Goal: Download file/media

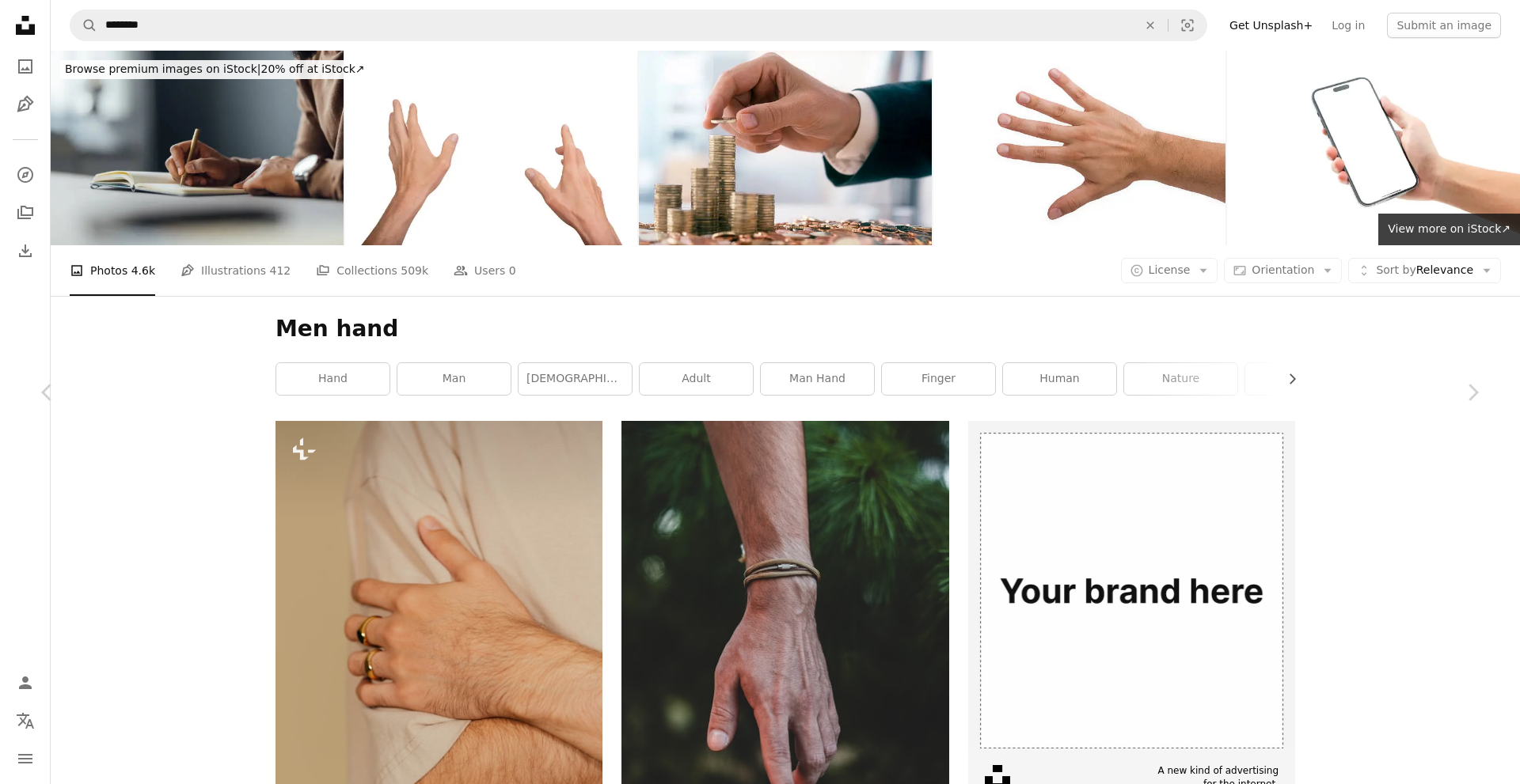
scroll to position [25413, 0]
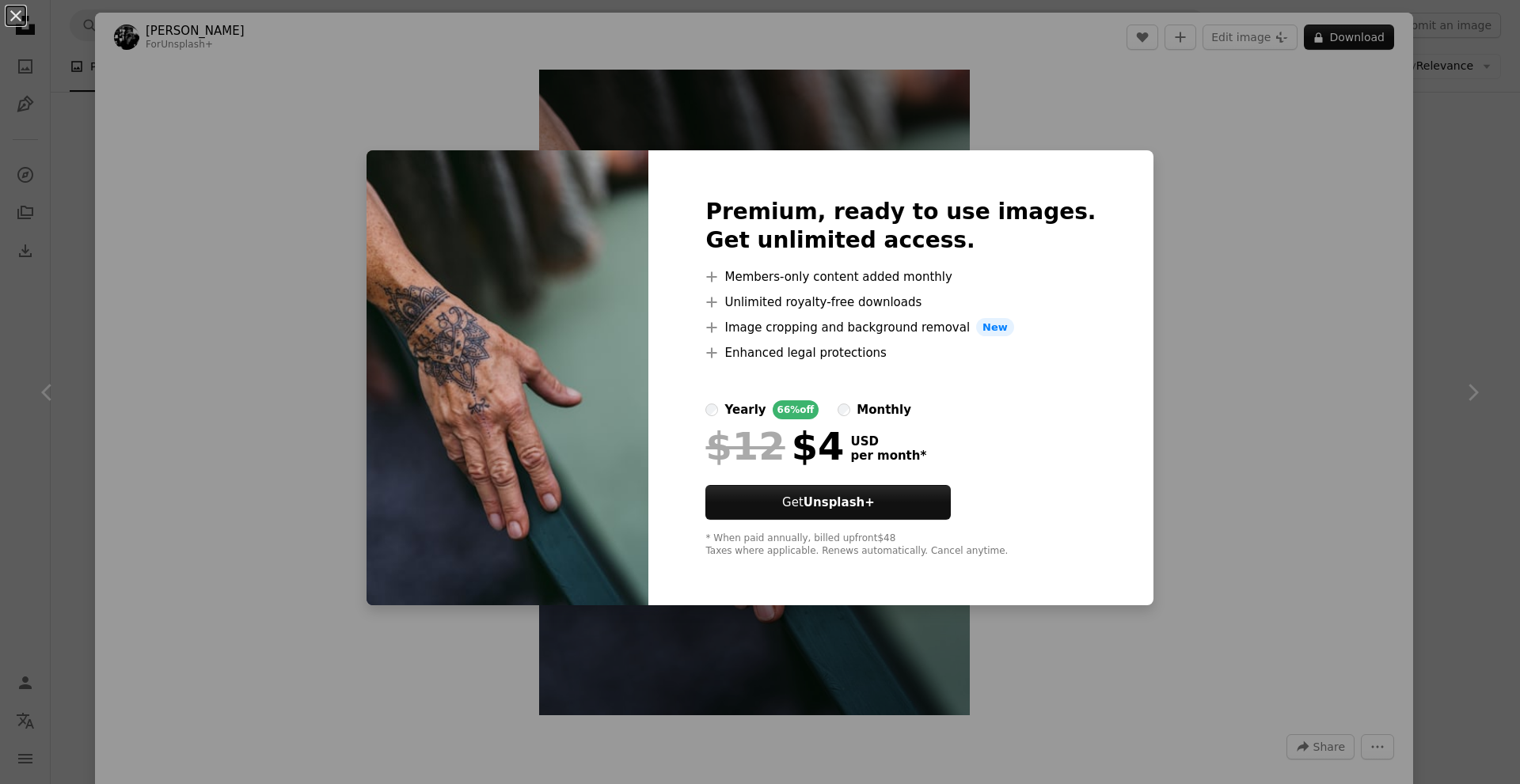
click at [1245, 119] on div "An X shape Premium, ready to use images. Get unlimited access. A plus sign Memb…" at bounding box center [760, 392] width 1520 height 784
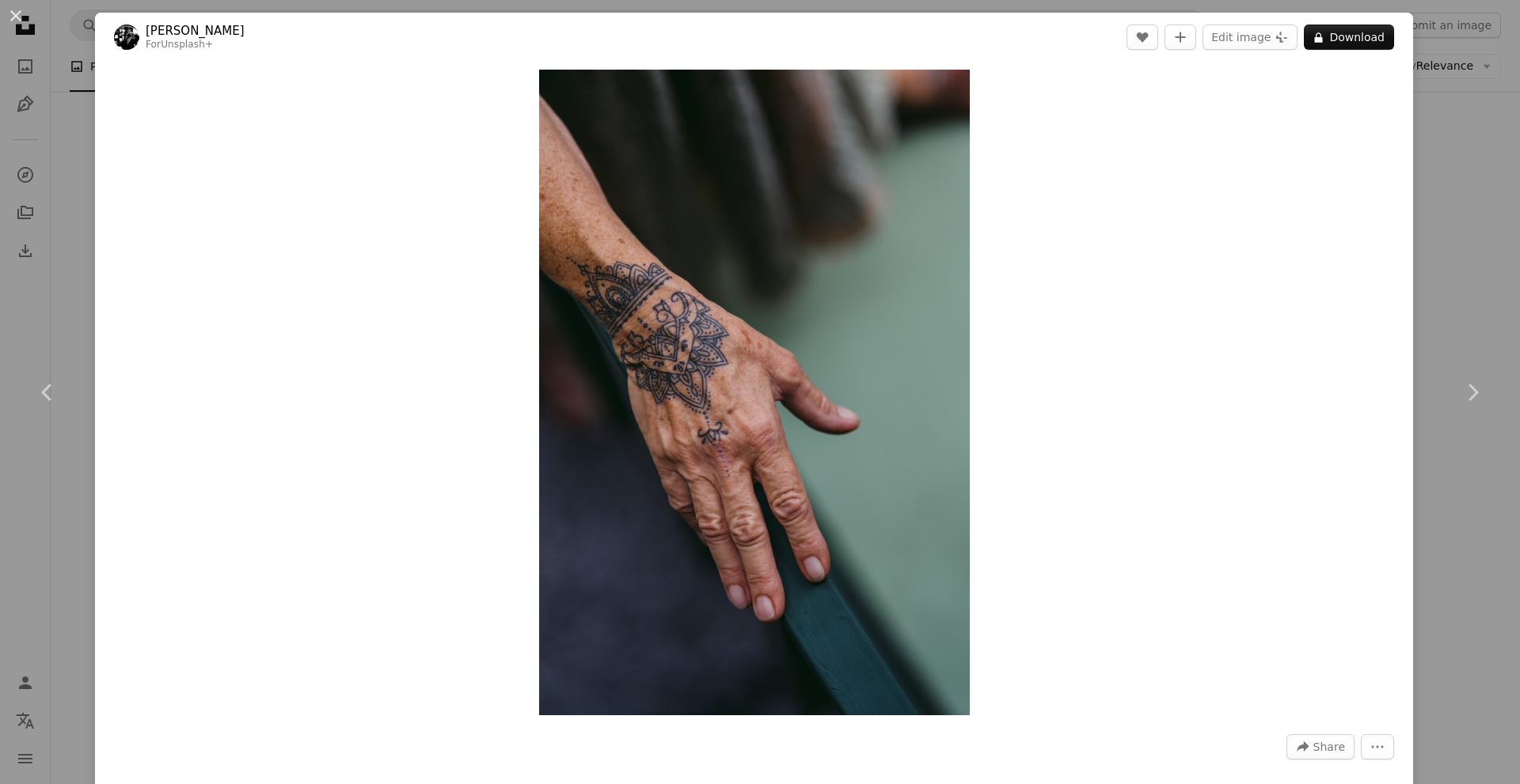
click at [1254, 180] on div "Zoom in" at bounding box center [754, 392] width 1318 height 662
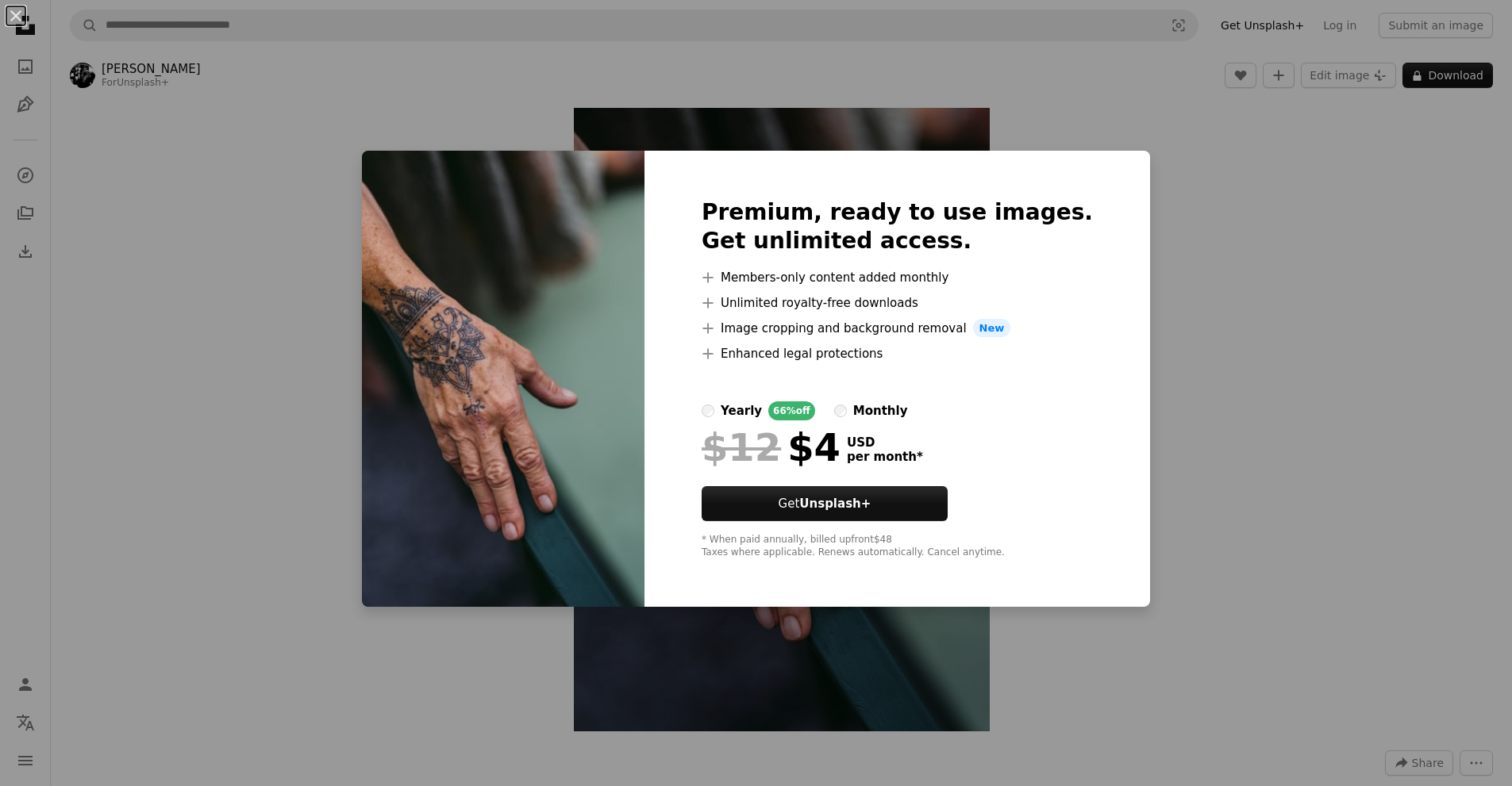
scroll to position [84, 0]
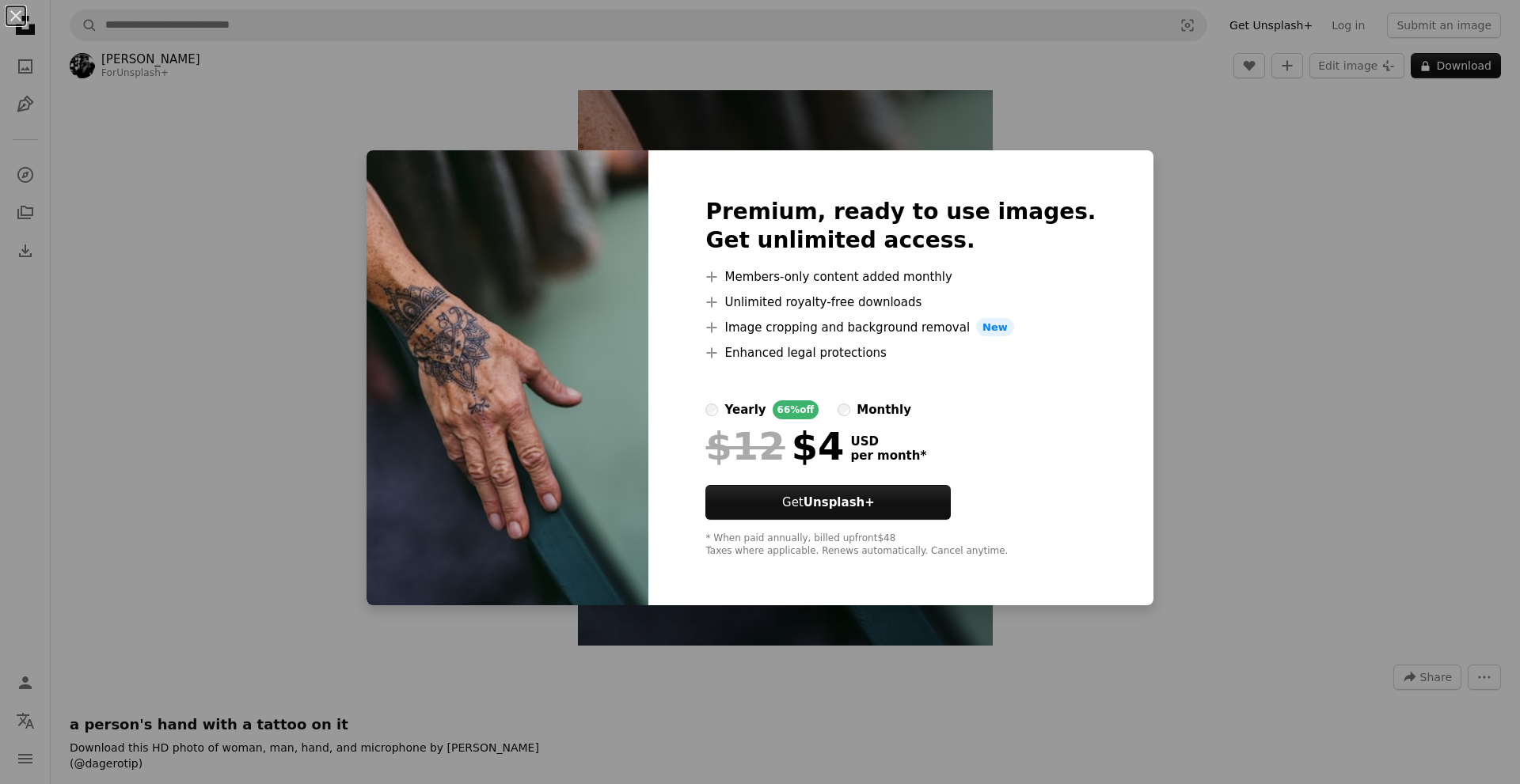
click at [1182, 249] on div "An X shape Premium, ready to use images. Get unlimited access. A plus sign Memb…" at bounding box center [760, 392] width 1520 height 784
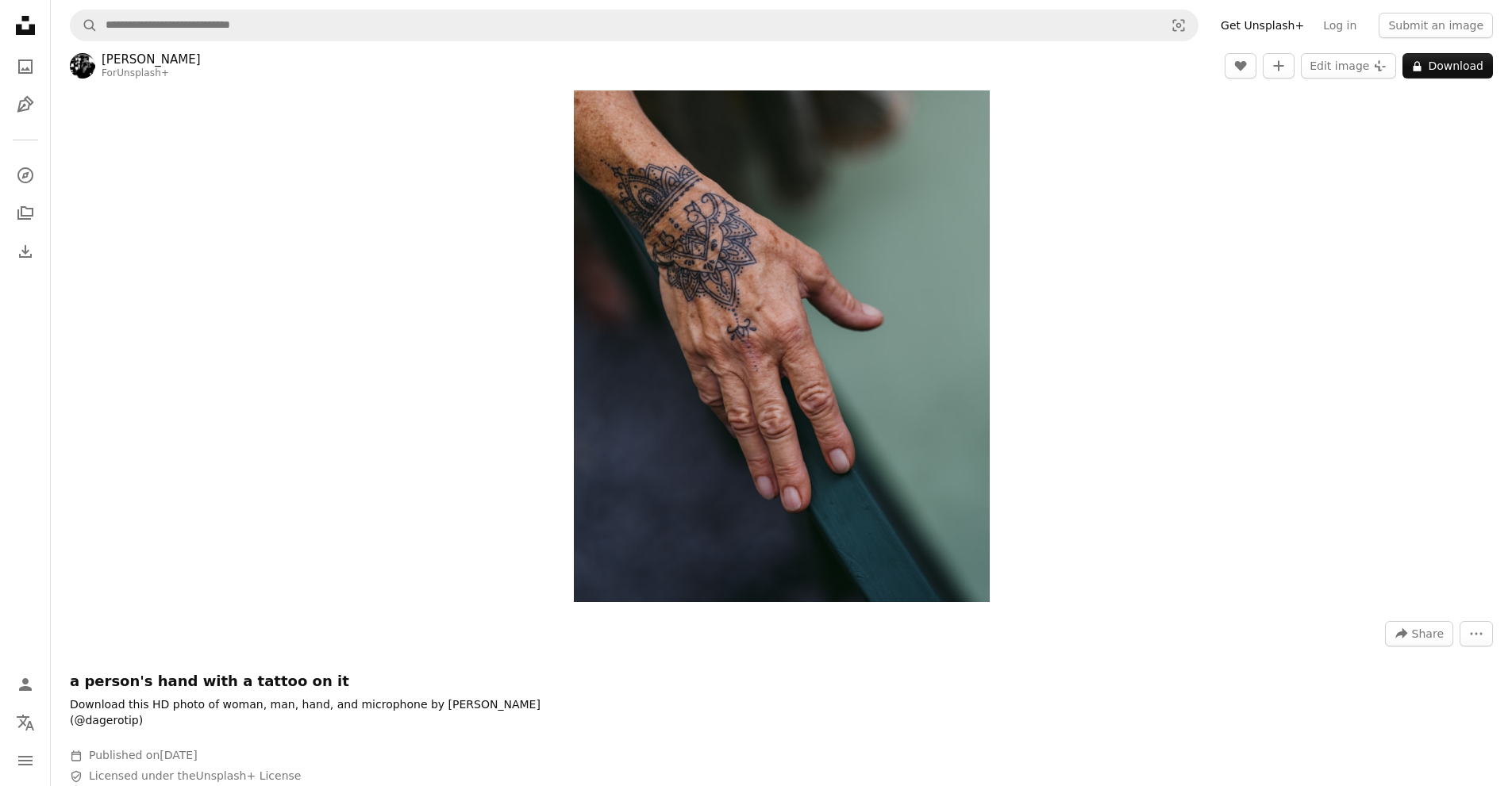
scroll to position [0, 0]
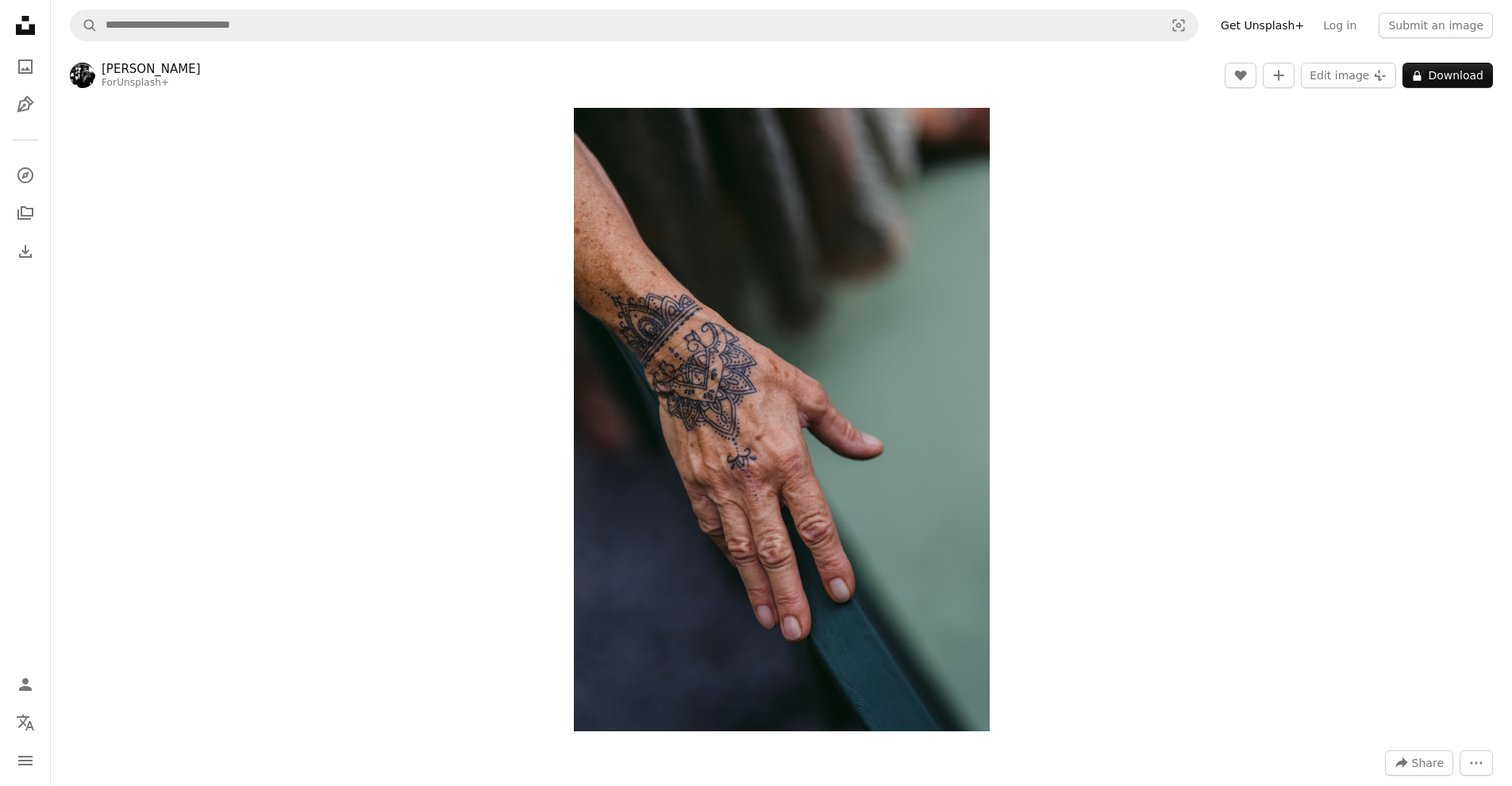
click at [1387, 269] on div "Zoom in" at bounding box center [782, 420] width 1462 height 639
